Goal: Information Seeking & Learning: Learn about a topic

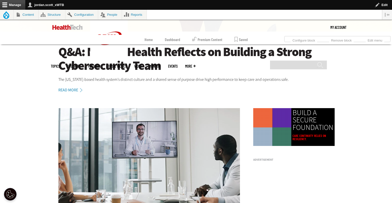
scroll to position [62, 0]
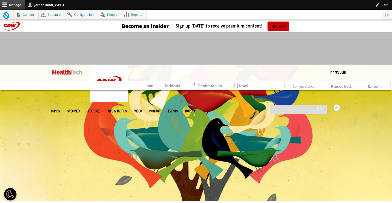
click at [178, 109] on link "Events" at bounding box center [173, 111] width 10 height 4
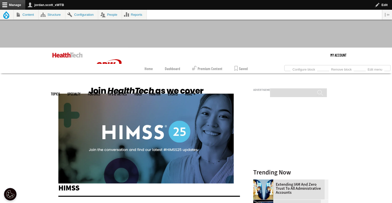
scroll to position [18, 0]
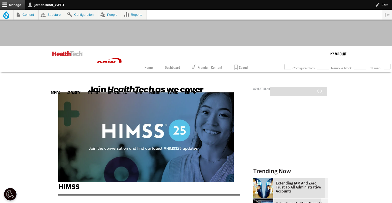
click at [150, 127] on img at bounding box center [145, 133] width 175 height 99
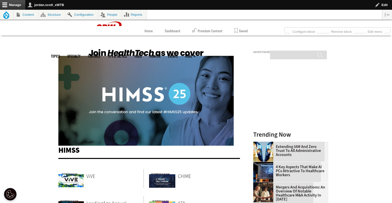
scroll to position [61, 0]
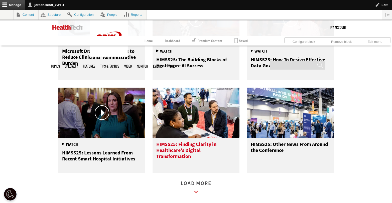
scroll to position [321, 0]
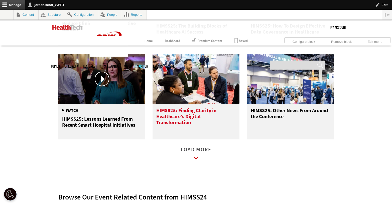
click at [193, 117] on span "HIMSS25: Finding Clarity in Healthcare’s Digital Transformation" at bounding box center [186, 116] width 60 height 19
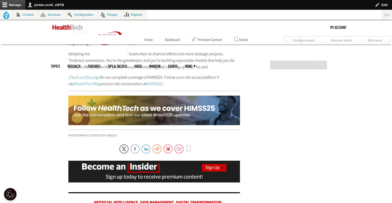
scroll to position [1173, 0]
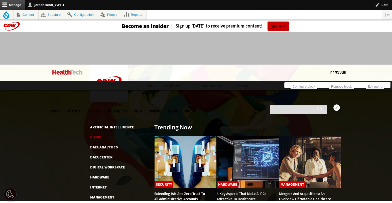
click at [98, 135] on link "Cloud" at bounding box center [96, 137] width 12 height 5
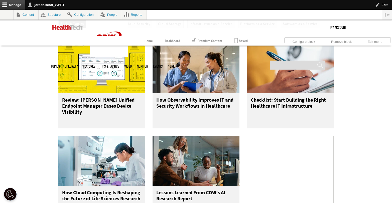
scroll to position [634, 0]
